Goal: Task Accomplishment & Management: Use online tool/utility

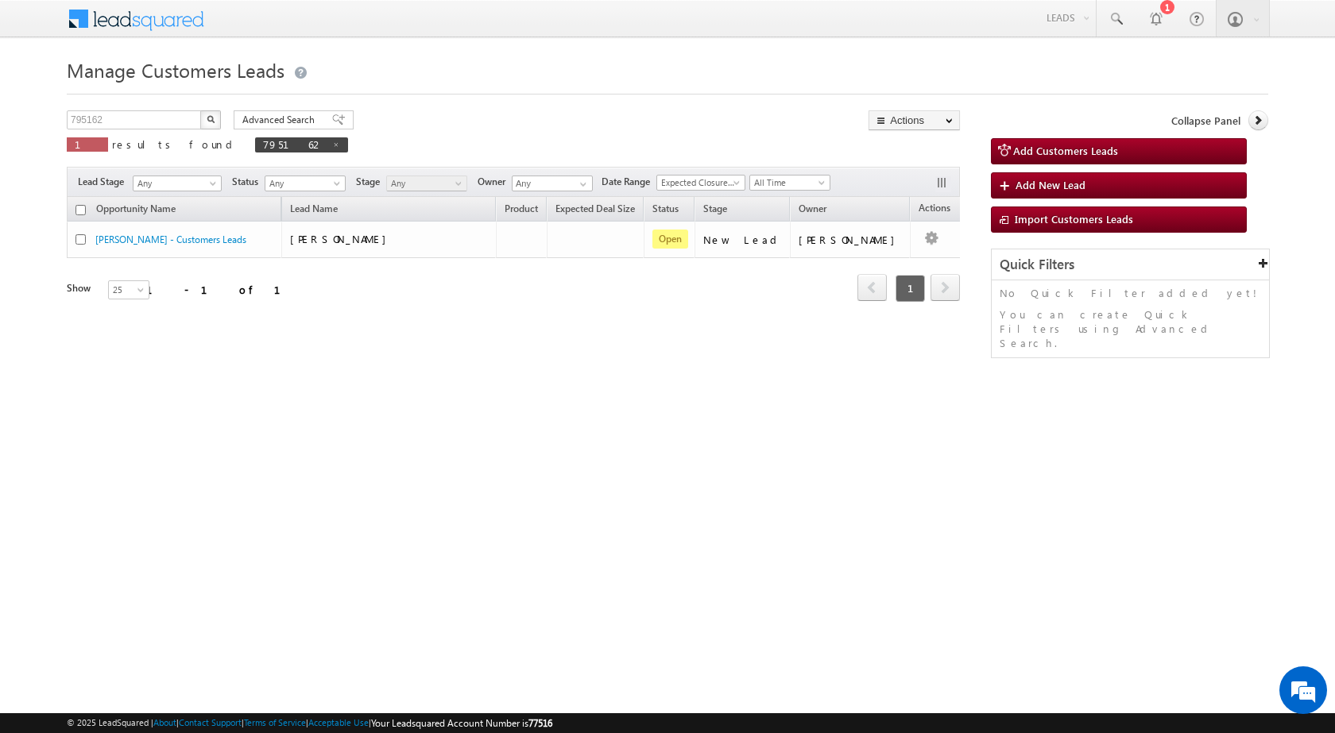
click at [419, 326] on div "Opportunity Name Lead Name Product Expected Deal Size Status Stage Owner Action…" at bounding box center [513, 271] width 893 height 149
drag, startPoint x: 123, startPoint y: 119, endPoint x: 0, endPoint y: 107, distance: 123.7
click at [0, 107] on body "Menu [PERSON_NAME] sitar a6@ks erve." at bounding box center [667, 225] width 1335 height 450
paste input "9213"
type input "799213"
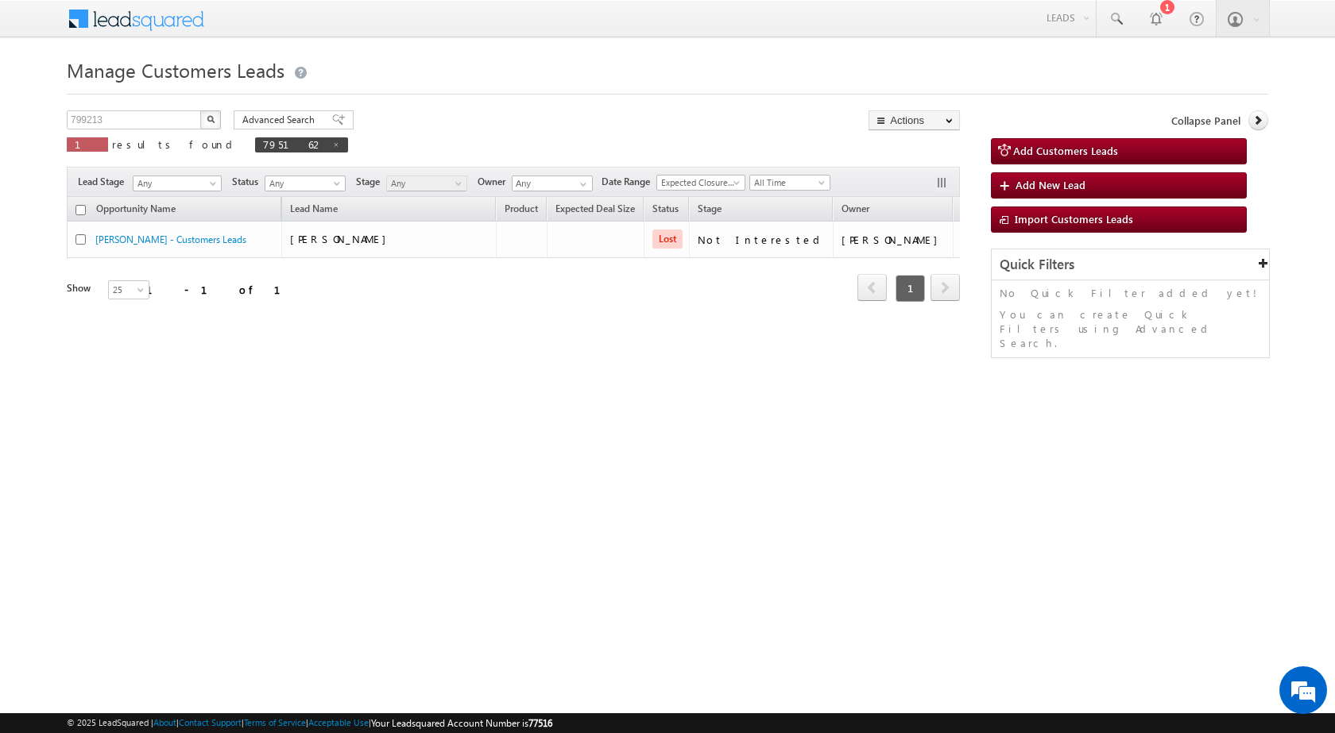
click at [215, 120] on button "button" at bounding box center [210, 119] width 21 height 19
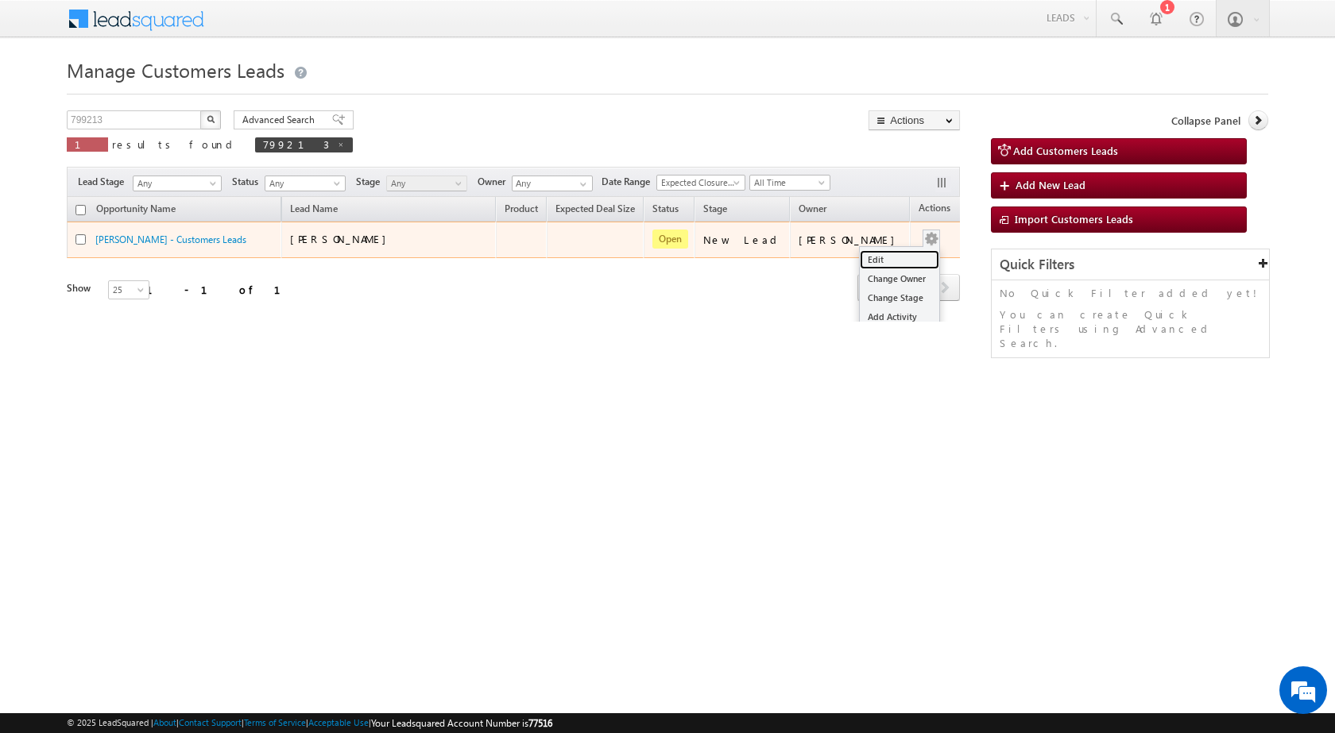
click at [895, 258] on link "Edit" at bounding box center [899, 259] width 79 height 19
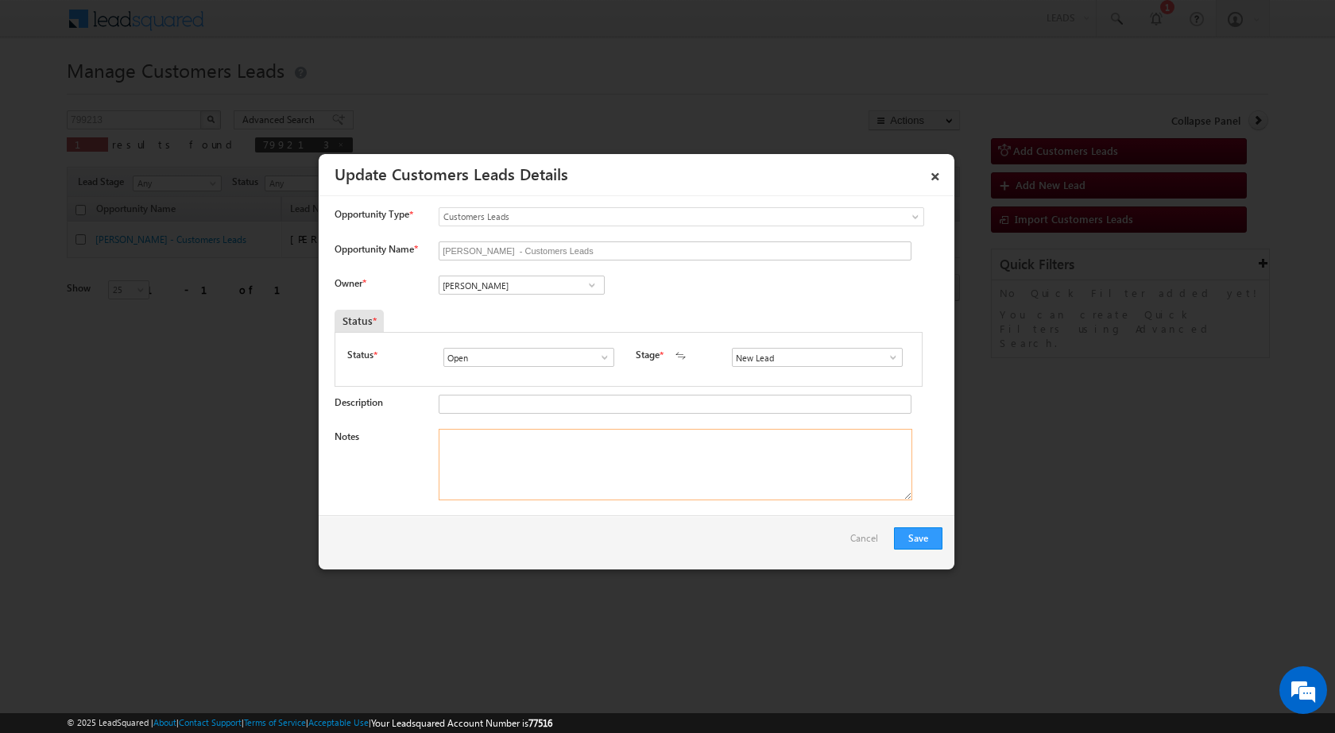
click at [582, 463] on textarea "Notes" at bounding box center [676, 465] width 474 height 72
paste textarea "799213 / SUBHAN MOHD / 9897568708 / 247001 TO SAHARANPUR / HOME PURCHASE / PV 4…"
type textarea "799213 / SUBHAN MOHD / 9897568708 / 247001 TO SAHARANPUR / HOME PURCHASE / PV 4…"
click at [587, 288] on span at bounding box center [592, 285] width 16 height 13
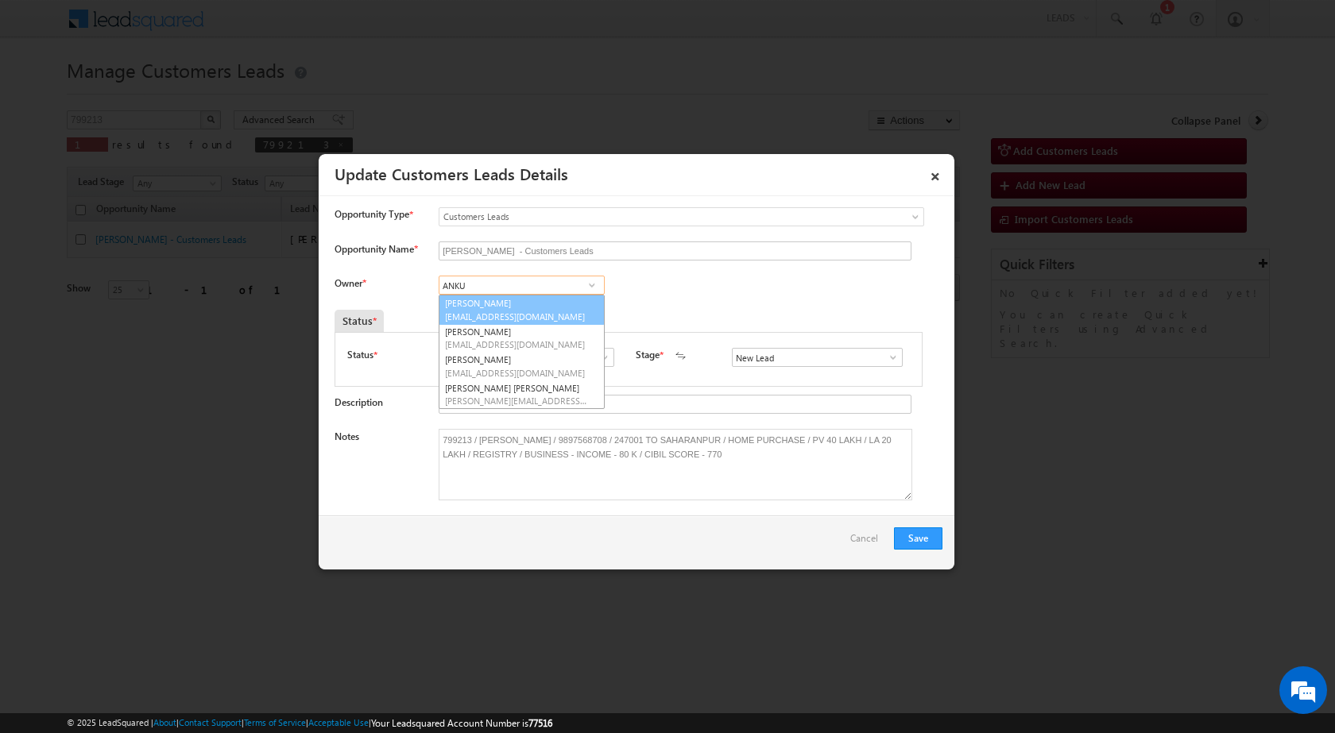
click at [546, 316] on span "ankur.kumar1@sgrlimited.in" at bounding box center [516, 317] width 143 height 12
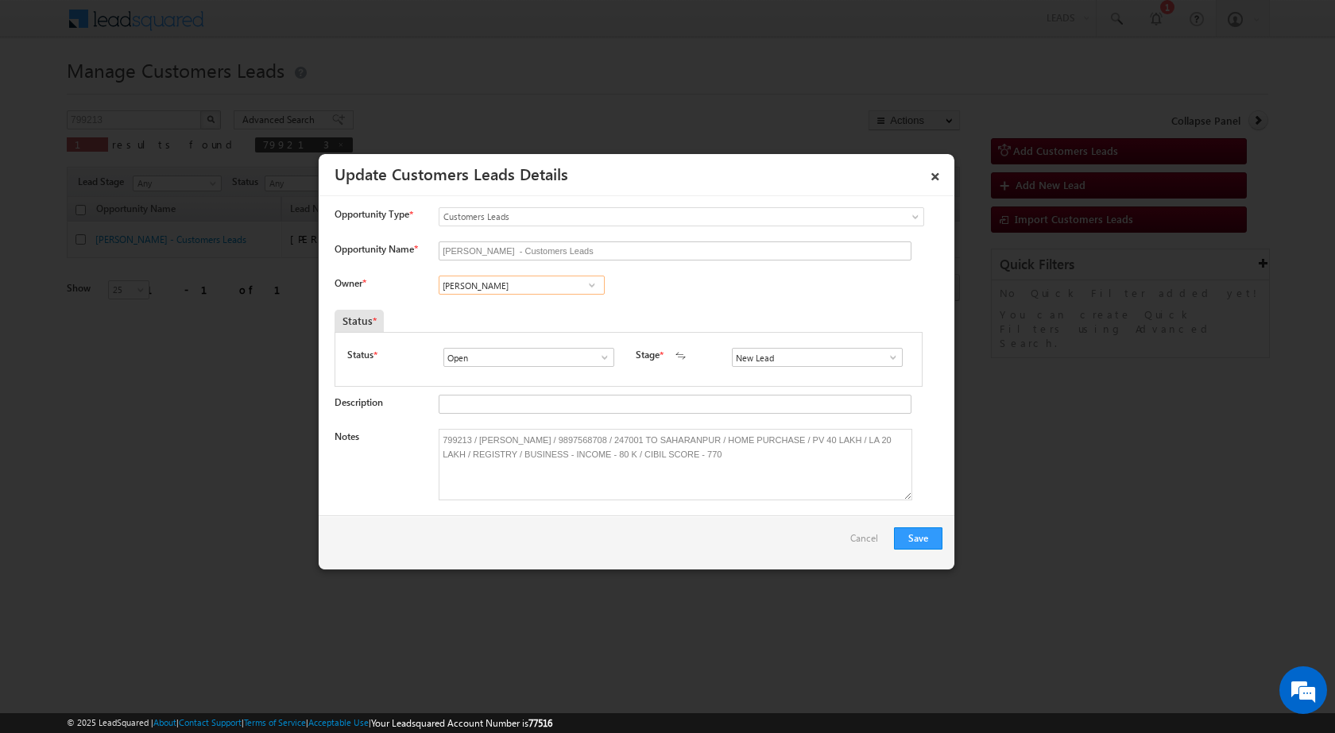
type input "Ankur Kumar"
click at [914, 546] on button "Save" at bounding box center [918, 539] width 48 height 22
